Goal: Task Accomplishment & Management: Complete application form

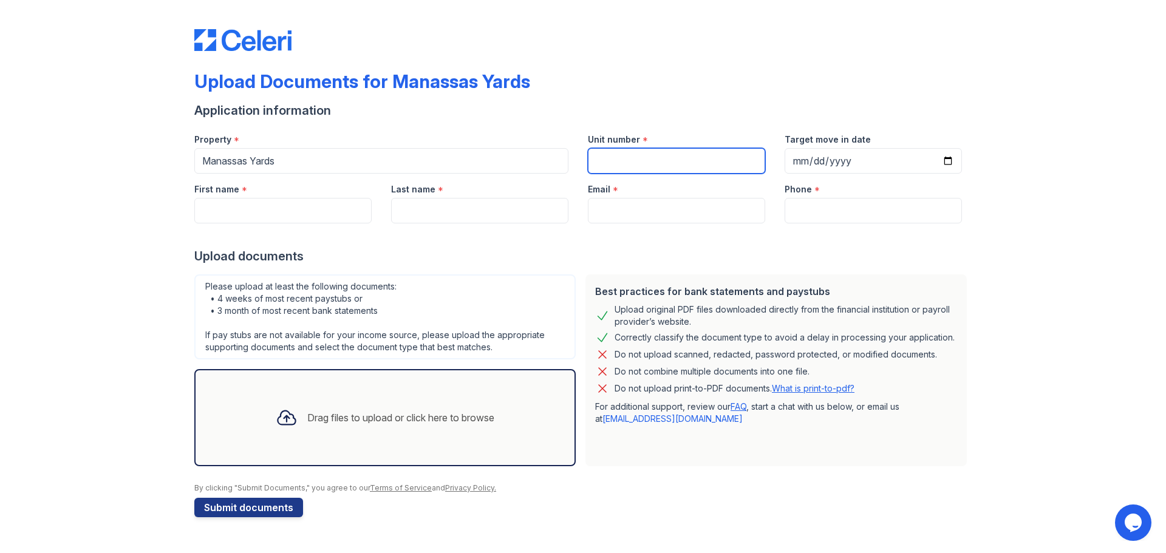
click at [630, 152] on input "Unit number" at bounding box center [676, 161] width 177 height 26
type input "716"
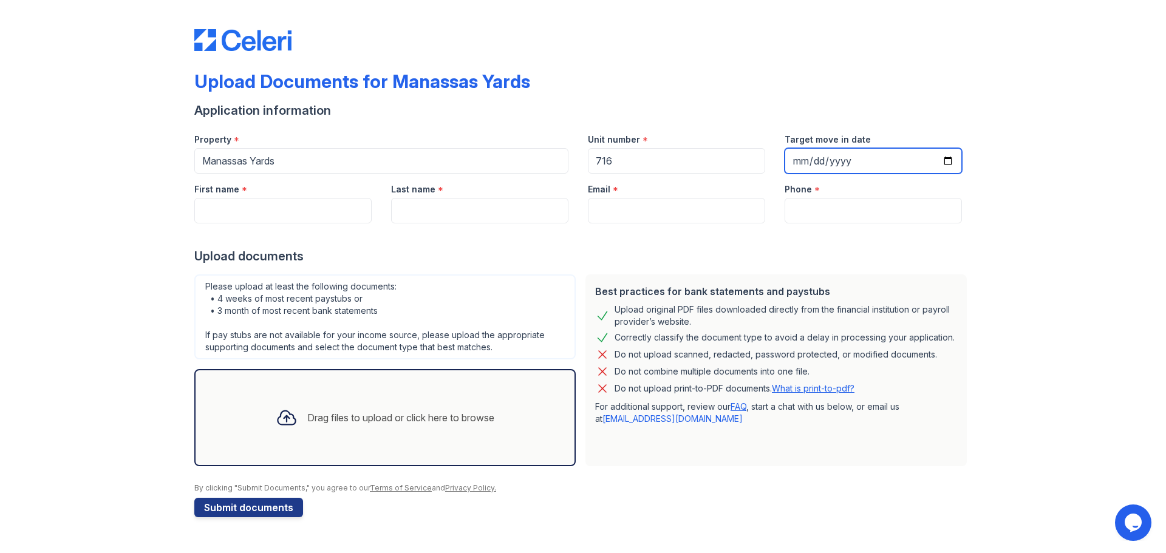
click at [946, 165] on input "Target move in date" at bounding box center [872, 161] width 177 height 26
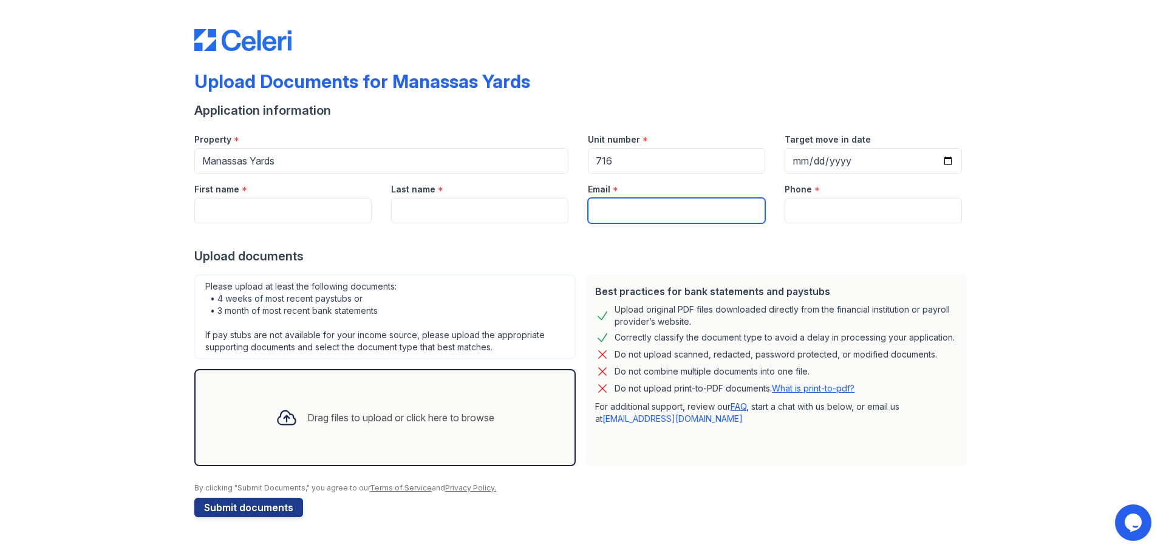
type input "[DATE]"
click at [675, 216] on input "Email" at bounding box center [676, 211] width 177 height 26
paste input "[EMAIL_ADDRESS][DOMAIN_NAME]"
type input "[EMAIL_ADDRESS][DOMAIN_NAME]"
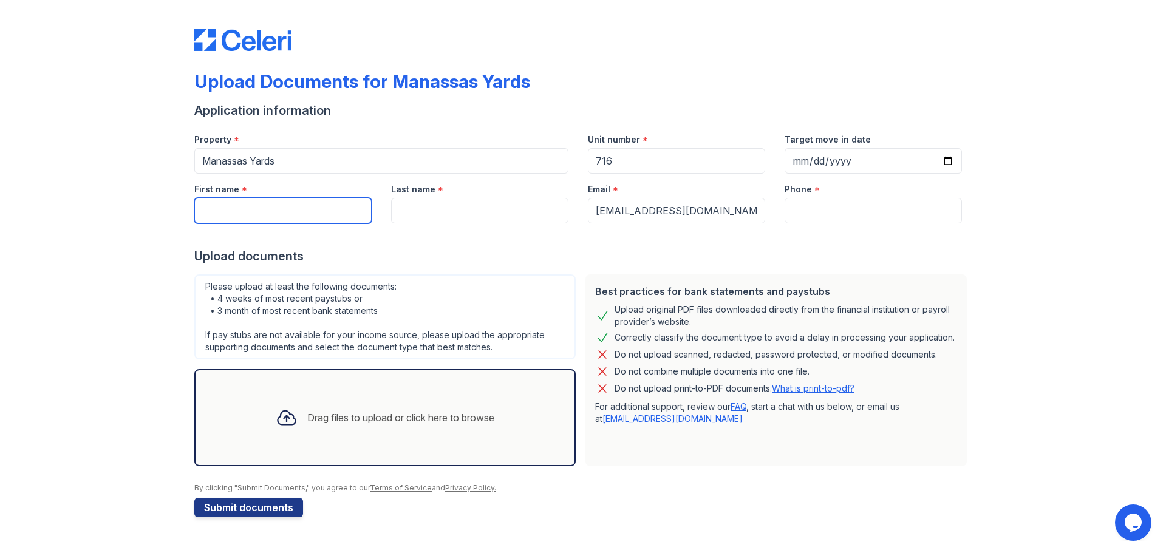
click at [310, 205] on input "First name" at bounding box center [282, 211] width 177 height 26
type input "[PERSON_NAME]"
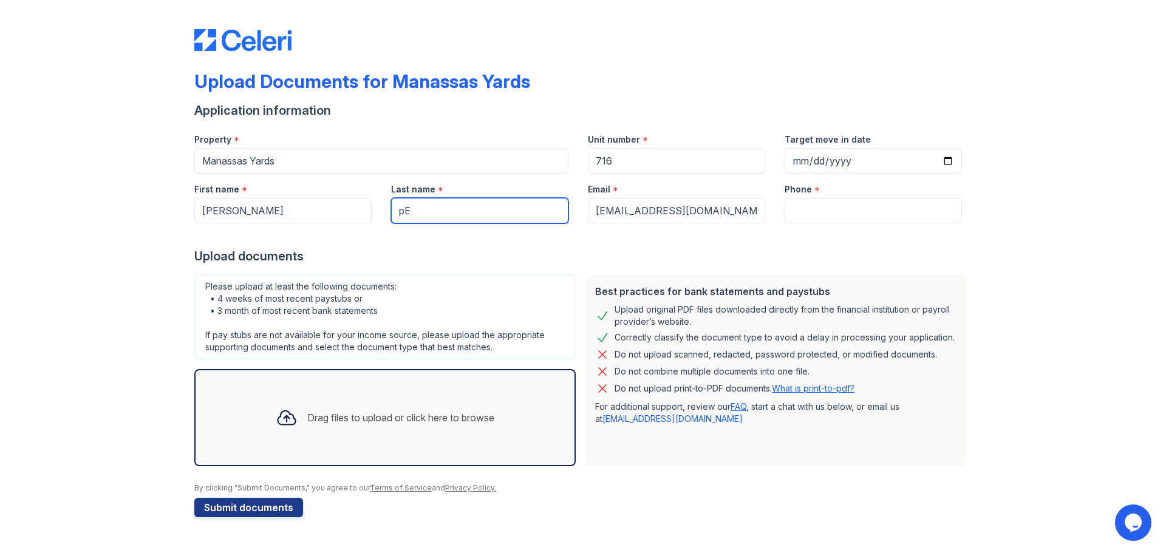
type input "p"
type input "[PERSON_NAME]"
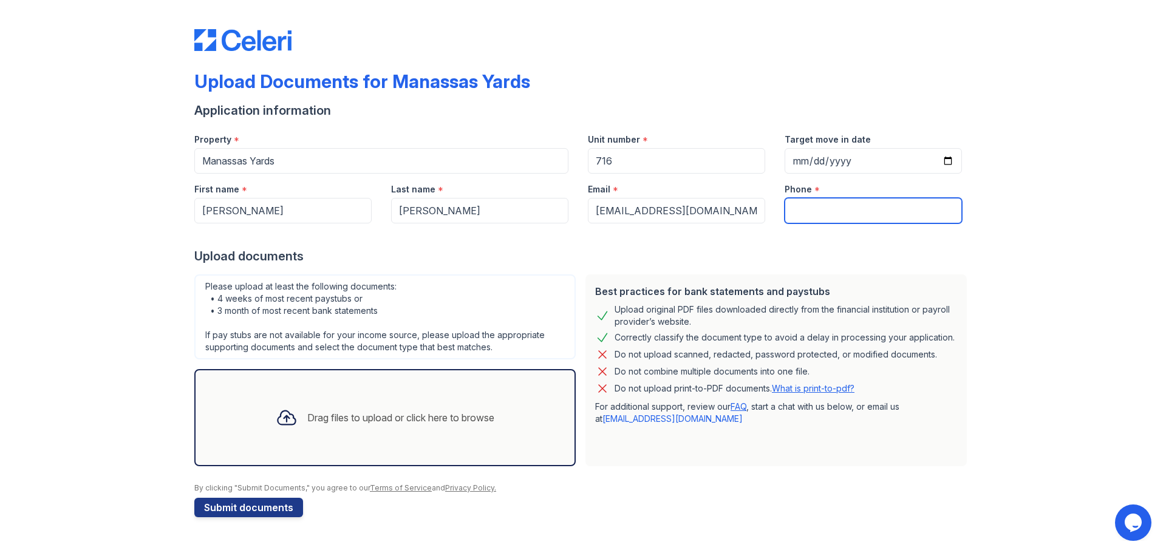
paste input "[PHONE_NUMBER]"
type input "[PHONE_NUMBER]"
click at [364, 420] on div "Drag files to upload or click here to browse" at bounding box center [400, 417] width 187 height 15
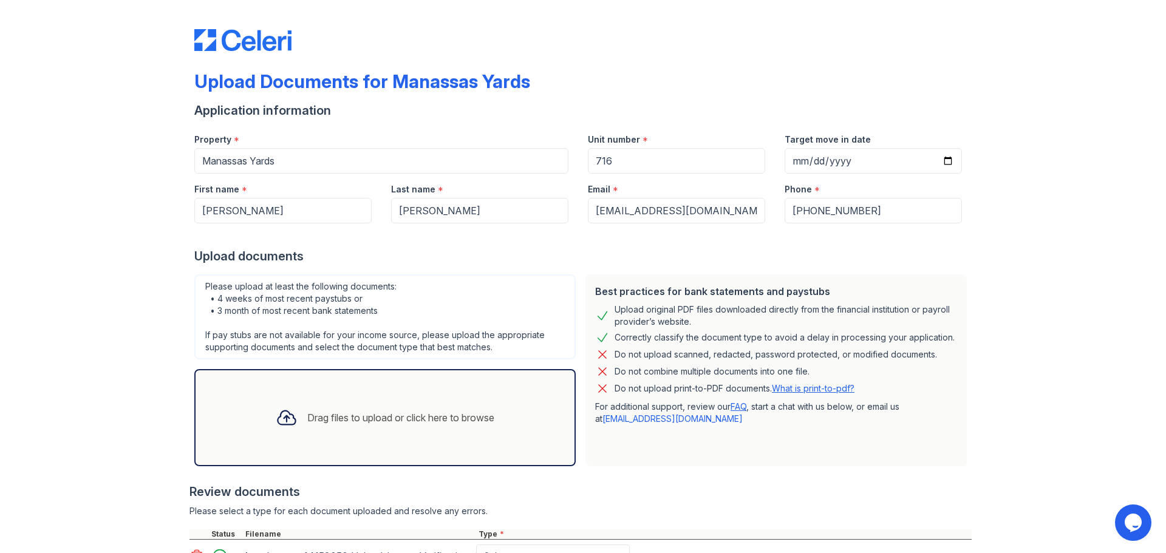
click at [332, 424] on div "Drag files to upload or click here to browse" at bounding box center [400, 417] width 187 height 15
click at [286, 416] on icon at bounding box center [287, 418] width 22 height 22
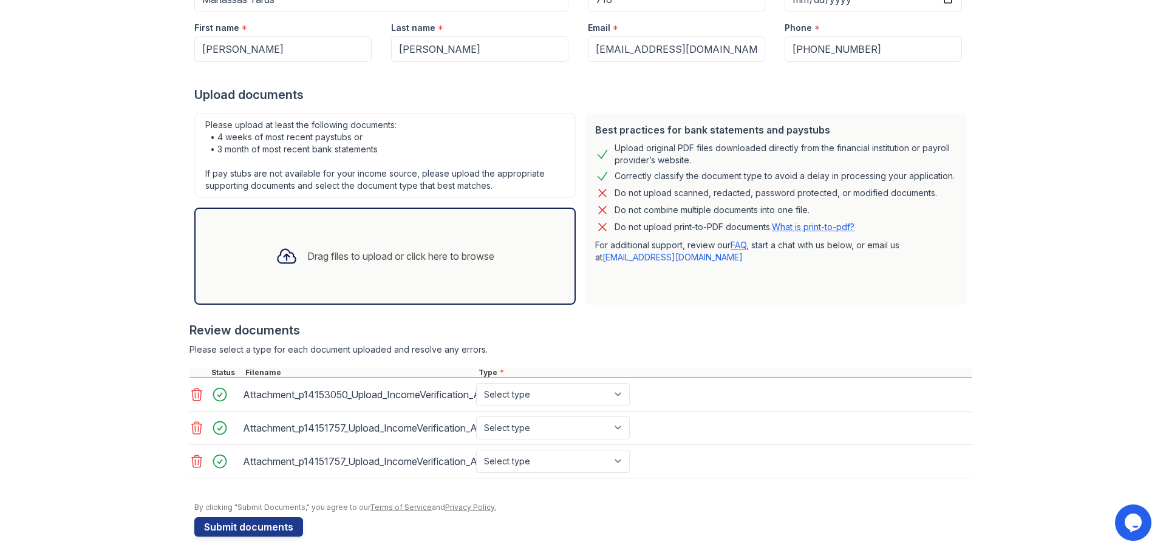
scroll to position [169, 0]
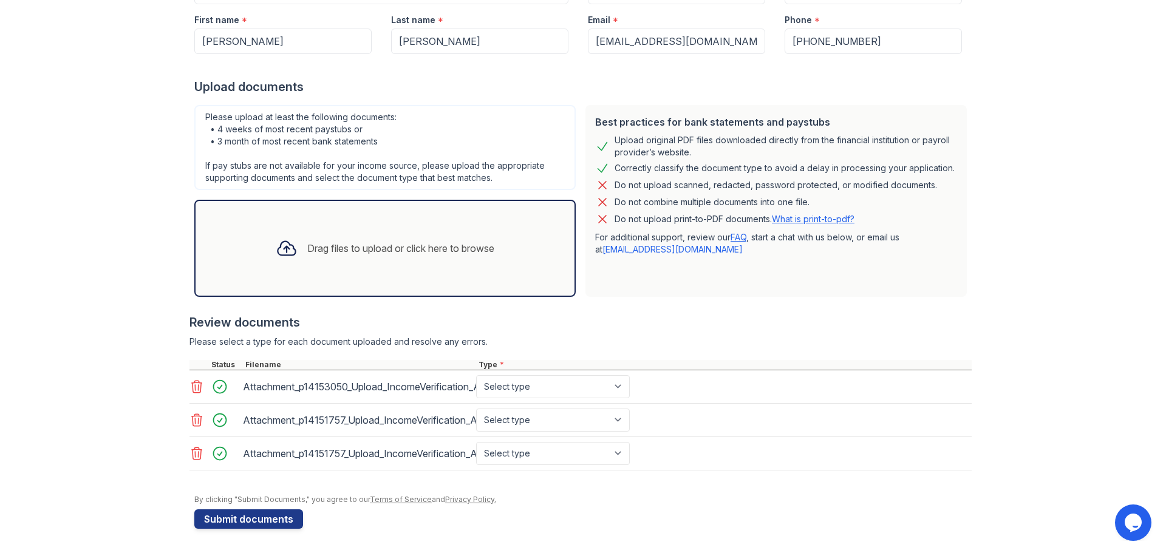
click at [279, 254] on icon at bounding box center [287, 248] width 22 height 22
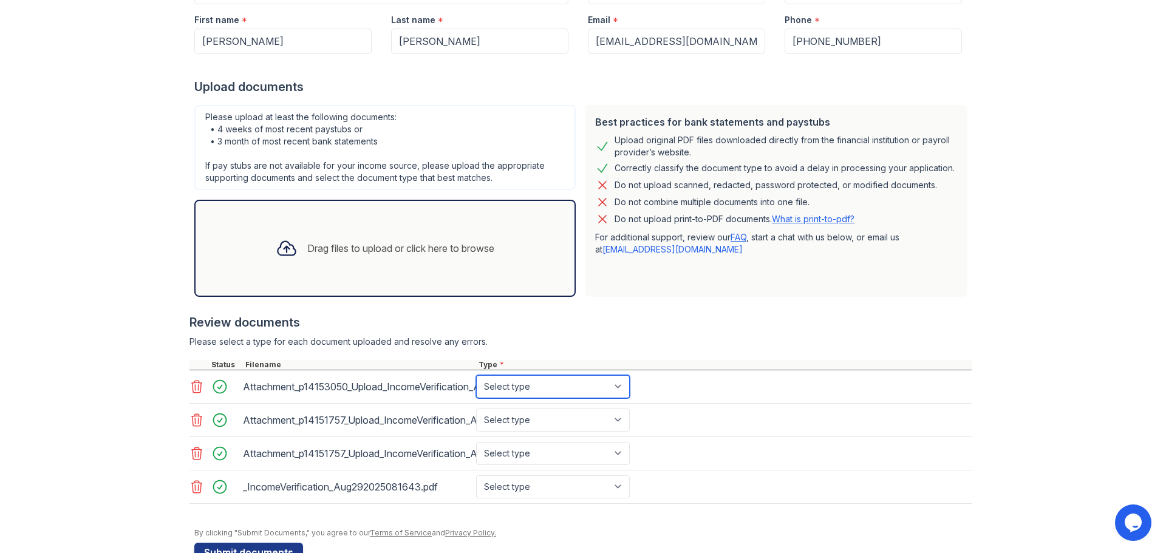
drag, startPoint x: 314, startPoint y: 386, endPoint x: 524, endPoint y: 384, distance: 210.1
click at [524, 384] on select "Select type Paystub Bank Statement Offer Letter Tax Documents Benefit Award Let…" at bounding box center [553, 386] width 154 height 23
click at [476, 375] on select "Select type Paystub Bank Statement Offer Letter Tax Documents Benefit Award Let…" at bounding box center [553, 386] width 154 height 23
click at [574, 421] on select "Select type Paystub Bank Statement Offer Letter Tax Documents Benefit Award Let…" at bounding box center [553, 420] width 154 height 23
click at [685, 411] on div "Attachment_p14151757_Upload_IncomeVerification_Aug302025061645.pdf Select type …" at bounding box center [580, 420] width 782 height 33
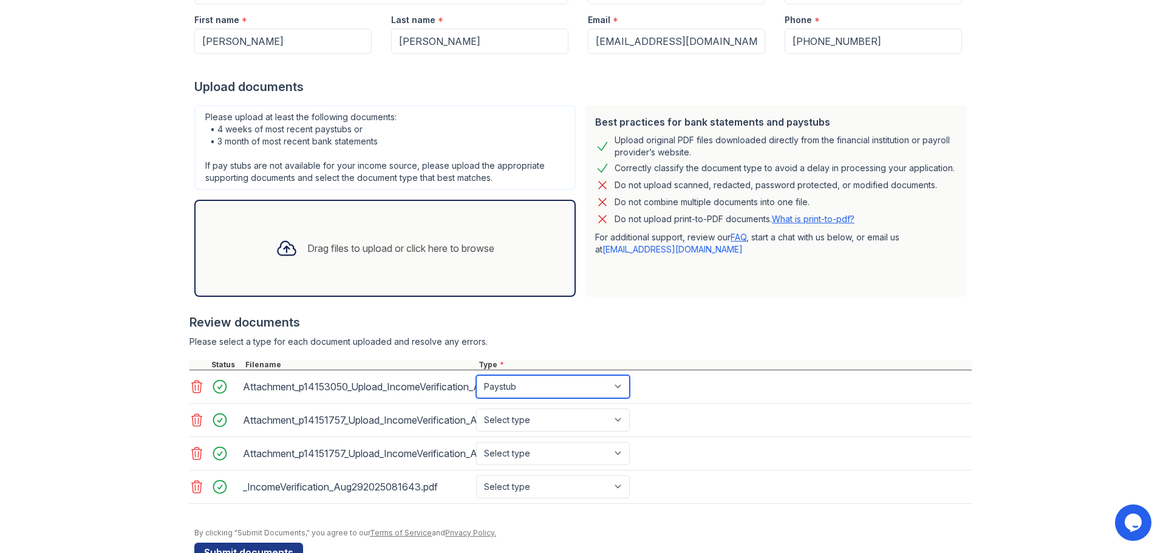
click at [590, 389] on select "Select type Paystub Bank Statement Offer Letter Tax Documents Benefit Award Let…" at bounding box center [553, 386] width 154 height 23
select select "offer_letter"
click at [476, 375] on select "Select type Paystub Bank Statement Offer Letter Tax Documents Benefit Award Let…" at bounding box center [553, 386] width 154 height 23
click at [597, 420] on select "Select type Paystub Bank Statement Offer Letter Tax Documents Benefit Award Let…" at bounding box center [553, 420] width 154 height 23
select select "paystub"
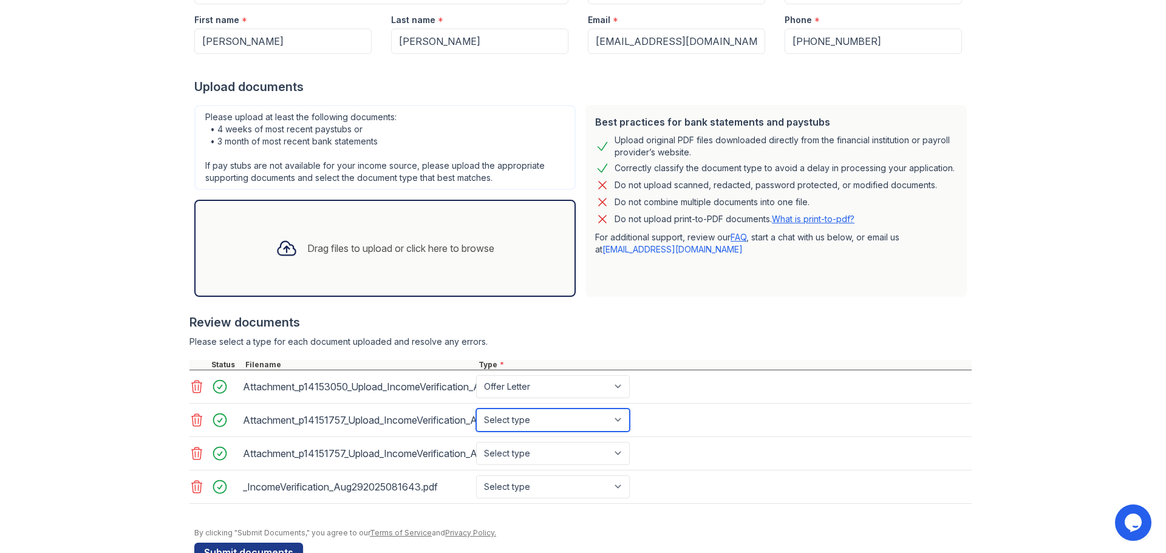
click at [476, 409] on select "Select type Paystub Bank Statement Offer Letter Tax Documents Benefit Award Let…" at bounding box center [553, 420] width 154 height 23
click at [540, 456] on select "Select type Paystub Bank Statement Offer Letter Tax Documents Benefit Award Let…" at bounding box center [553, 453] width 154 height 23
select select "paystub"
click at [476, 442] on select "Select type Paystub Bank Statement Offer Letter Tax Documents Benefit Award Let…" at bounding box center [553, 453] width 154 height 23
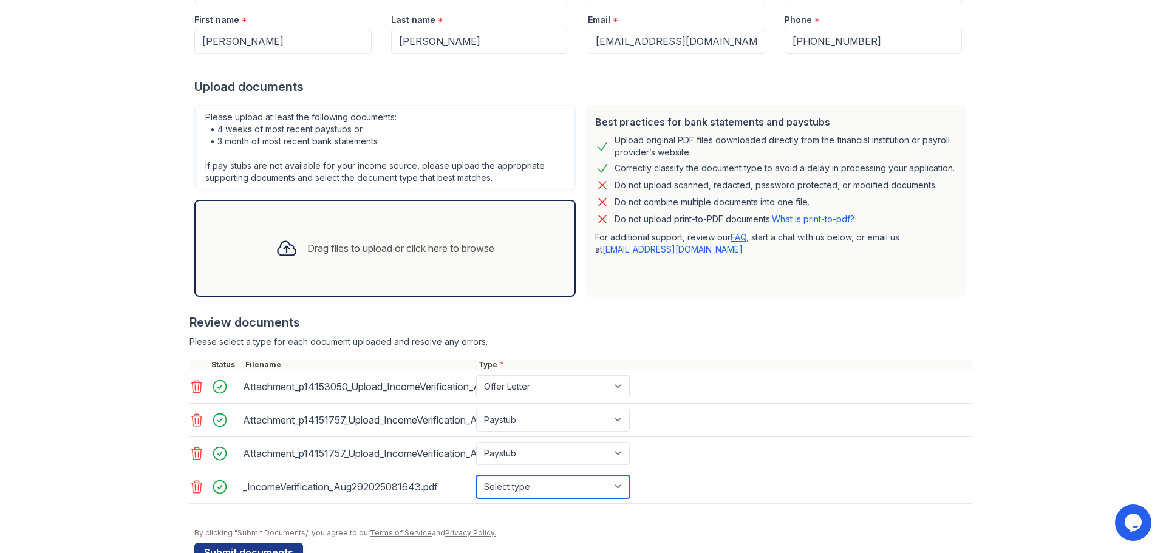
click at [536, 491] on select "Select type Paystub Bank Statement Offer Letter Tax Documents Benefit Award Let…" at bounding box center [553, 486] width 154 height 23
click at [191, 485] on icon at bounding box center [196, 487] width 15 height 15
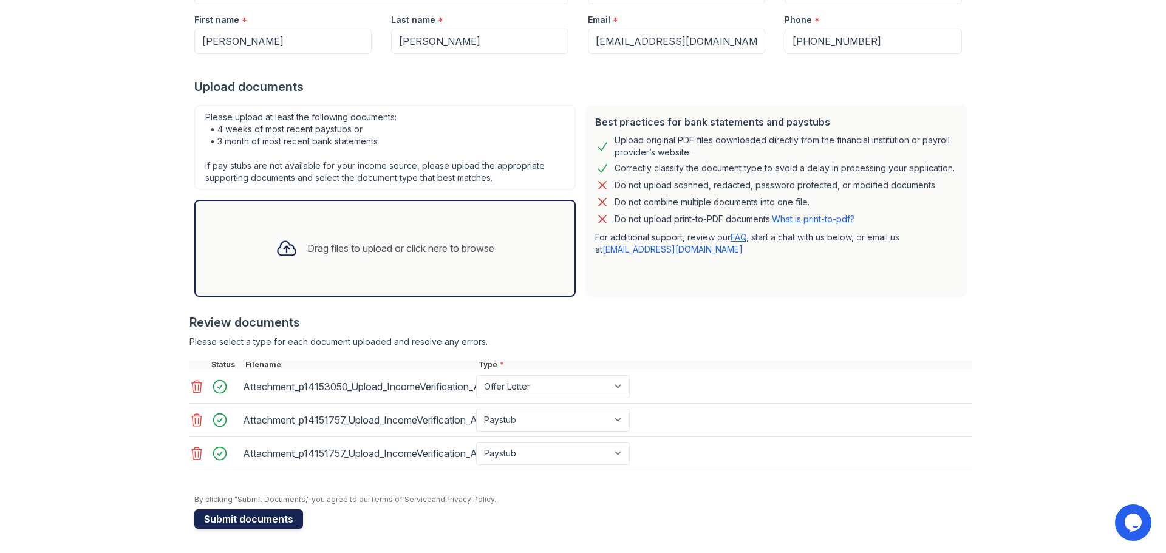
click at [262, 521] on button "Submit documents" at bounding box center [248, 518] width 109 height 19
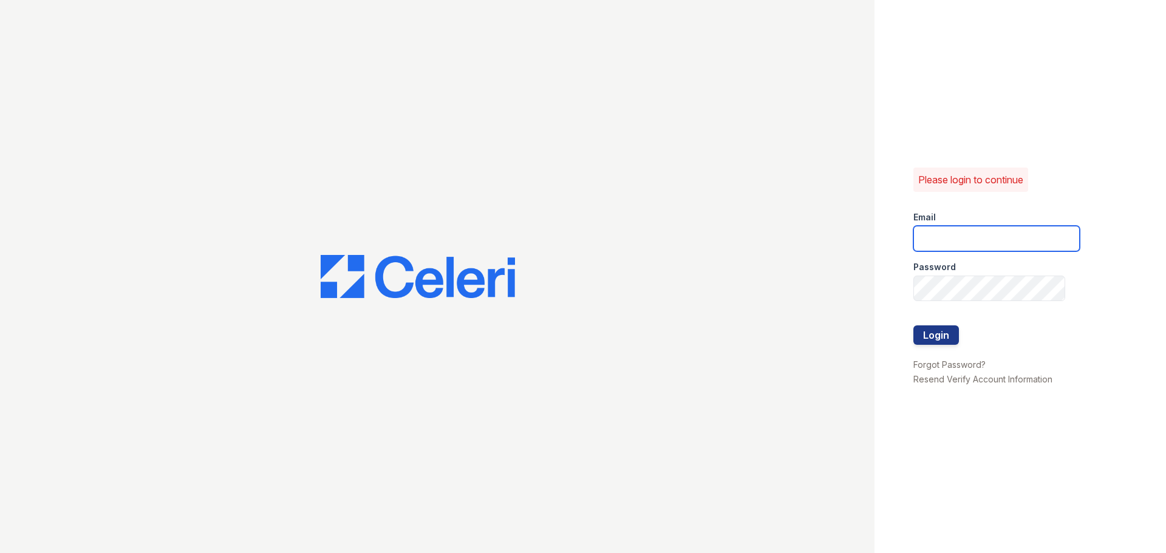
click at [957, 240] on input "email" at bounding box center [996, 239] width 166 height 26
